Goal: Transaction & Acquisition: Purchase product/service

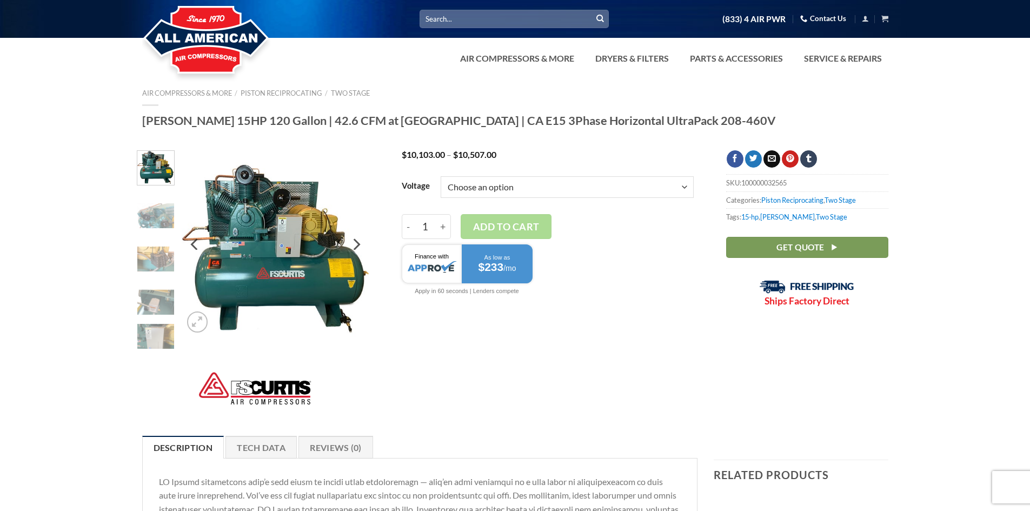
click at [286, 285] on img at bounding box center [276, 244] width 188 height 188
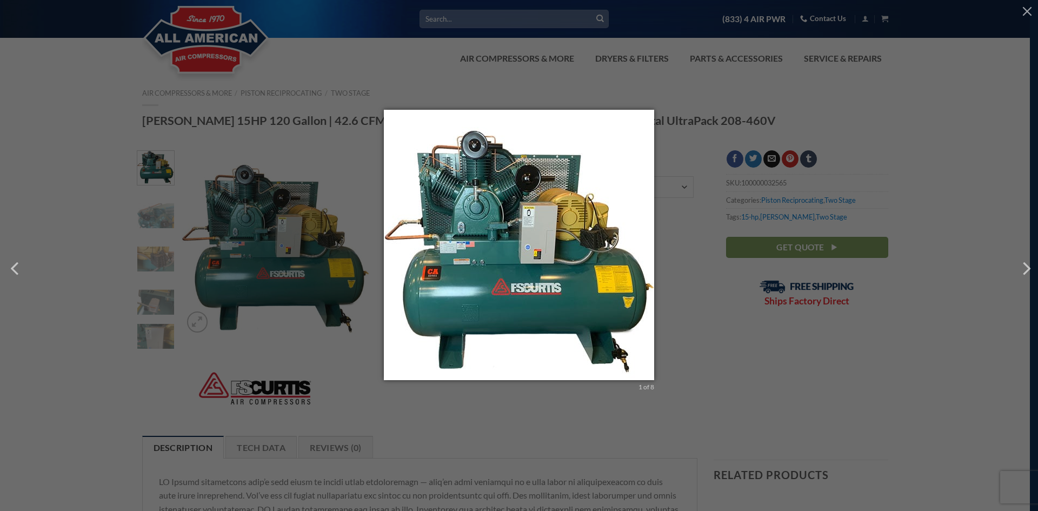
click at [570, 300] on img at bounding box center [519, 256] width 270 height 292
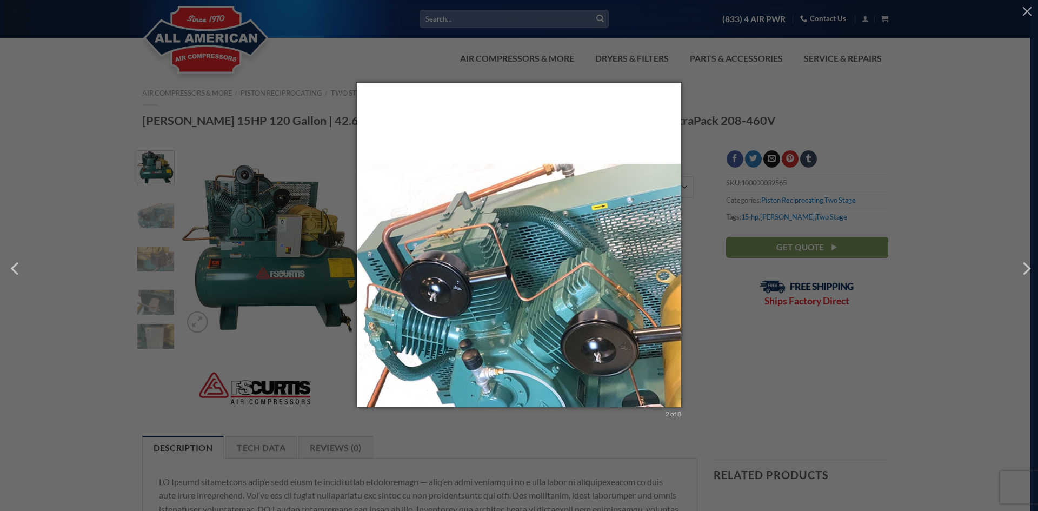
click at [570, 301] on img at bounding box center [519, 256] width 324 height 346
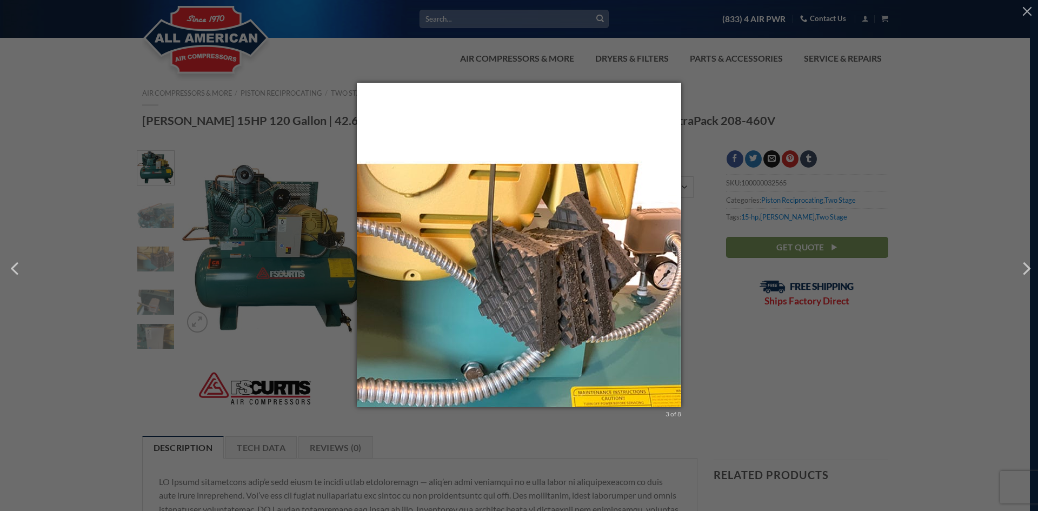
click at [568, 301] on img at bounding box center [519, 256] width 324 height 346
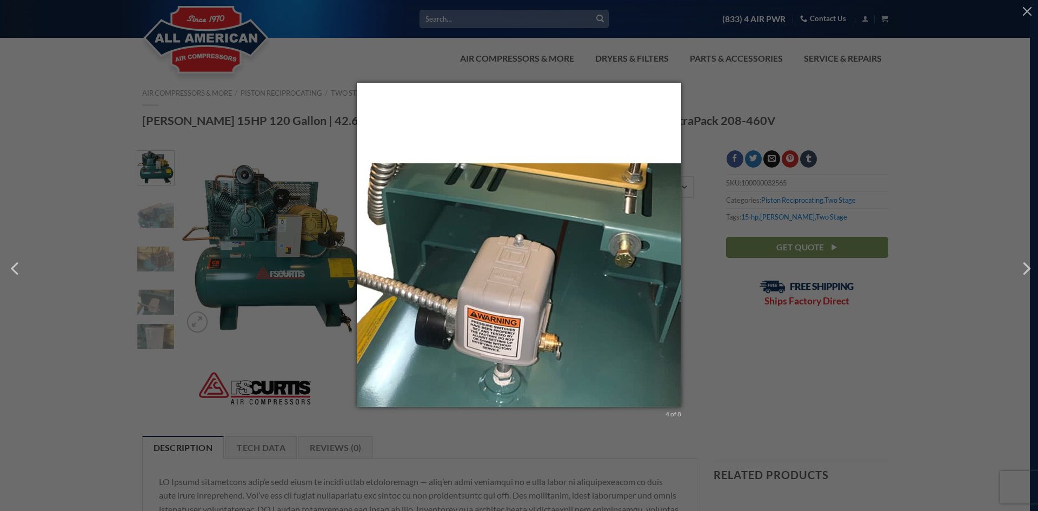
click at [566, 301] on img at bounding box center [519, 256] width 324 height 346
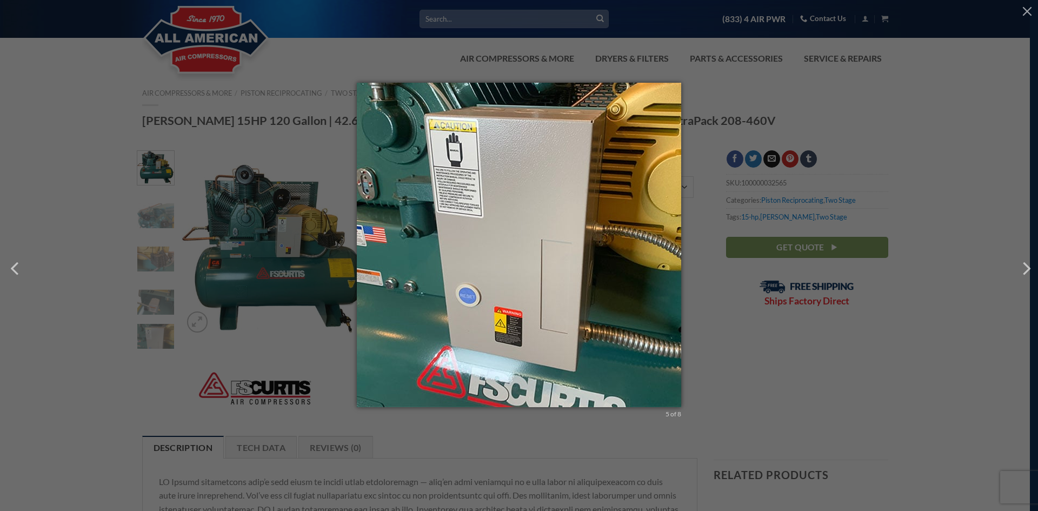
click at [564, 301] on img at bounding box center [519, 256] width 324 height 346
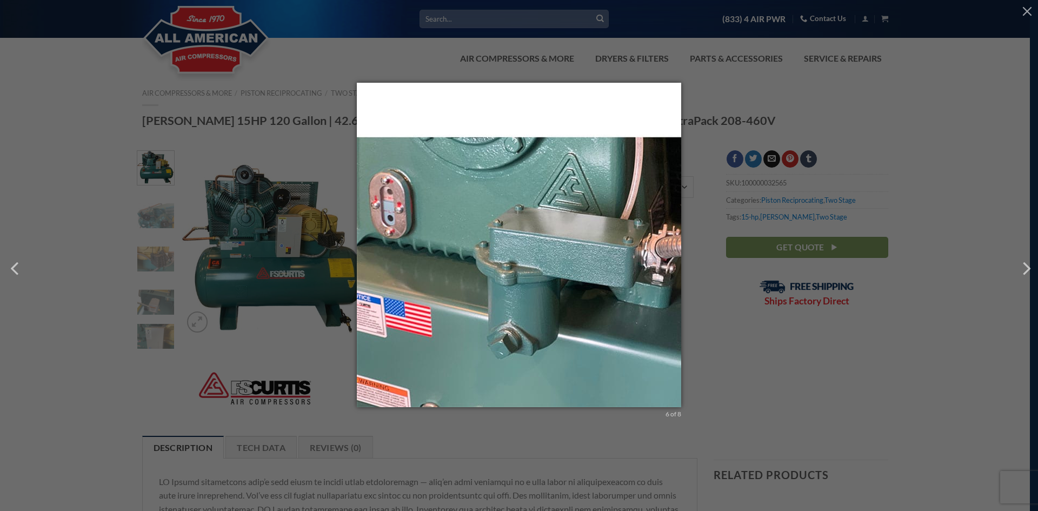
click at [562, 301] on img at bounding box center [519, 256] width 324 height 346
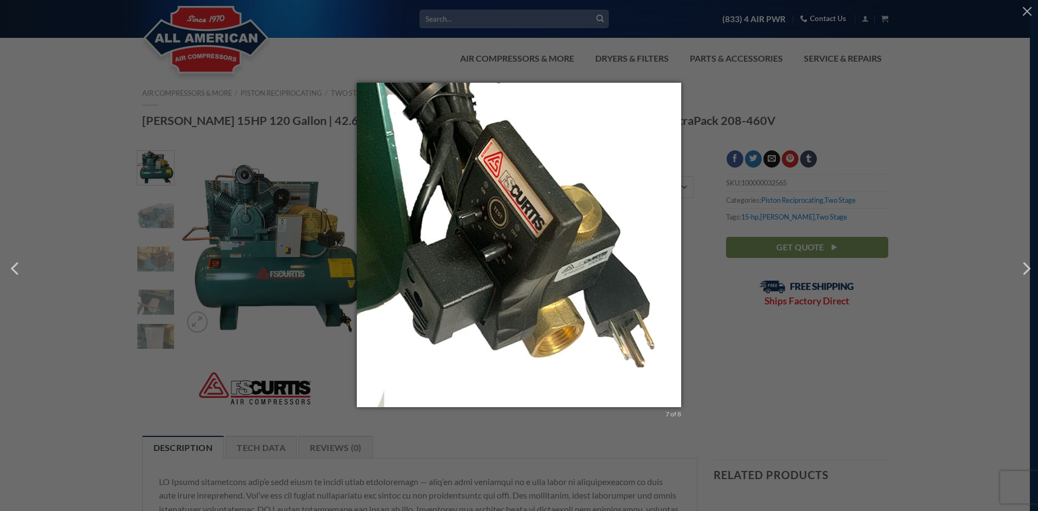
click at [562, 301] on img at bounding box center [519, 256] width 324 height 346
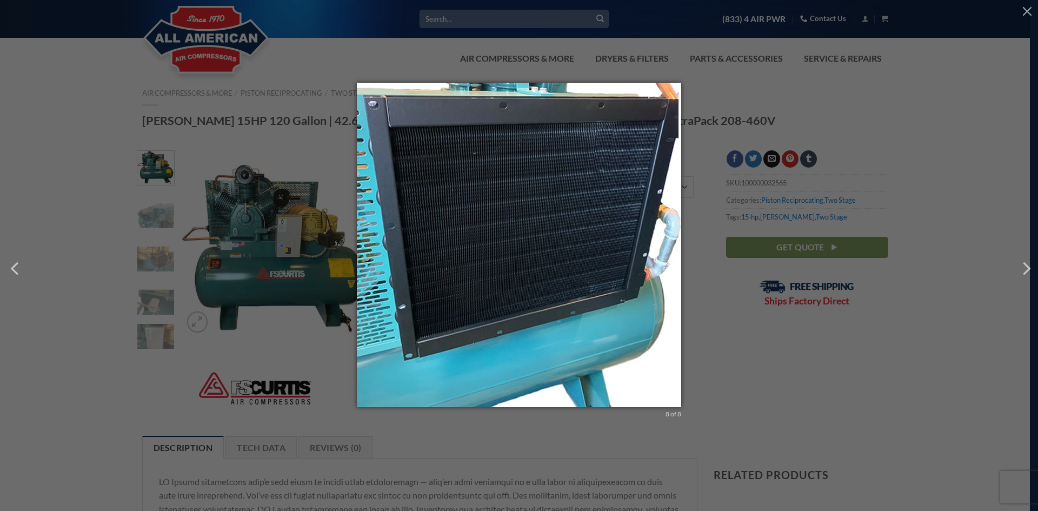
click at [561, 301] on img at bounding box center [519, 256] width 324 height 346
